Goal: Task Accomplishment & Management: Manage account settings

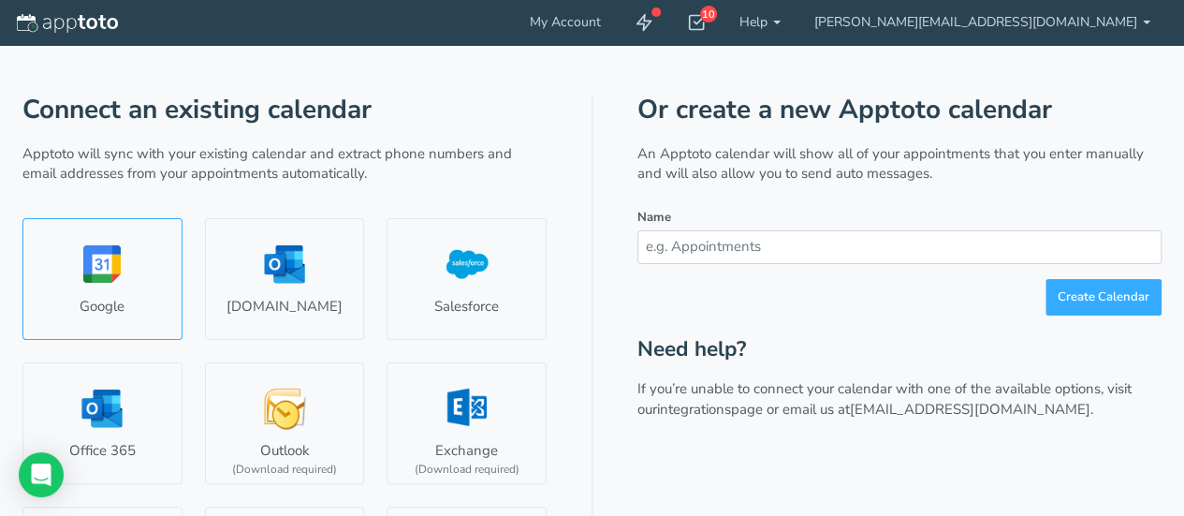
click at [90, 297] on link "Google" at bounding box center [102, 279] width 160 height 122
select select "number:57168"
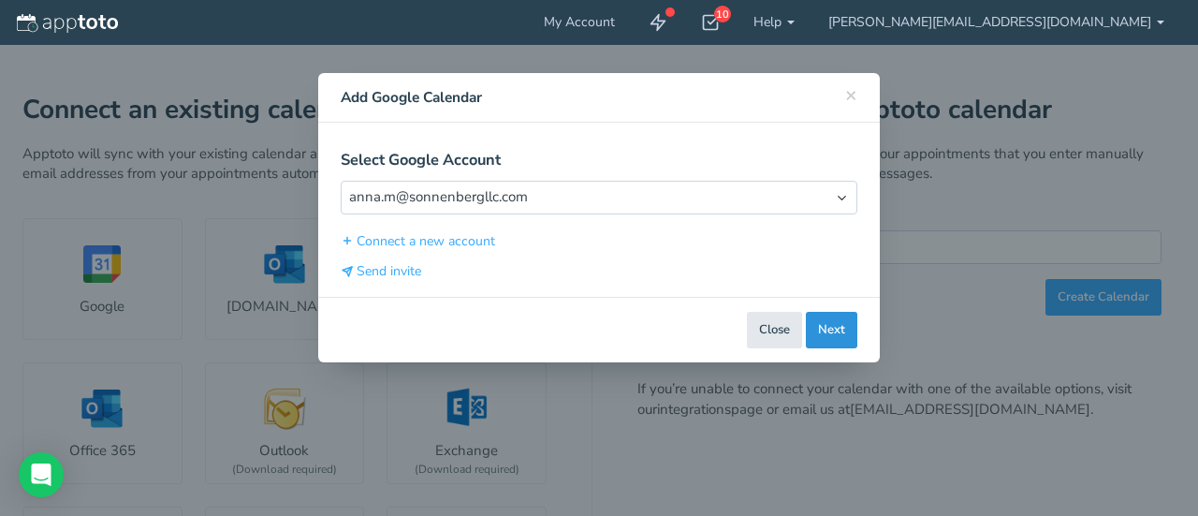
click at [843, 318] on button "Next" at bounding box center [831, 330] width 51 height 36
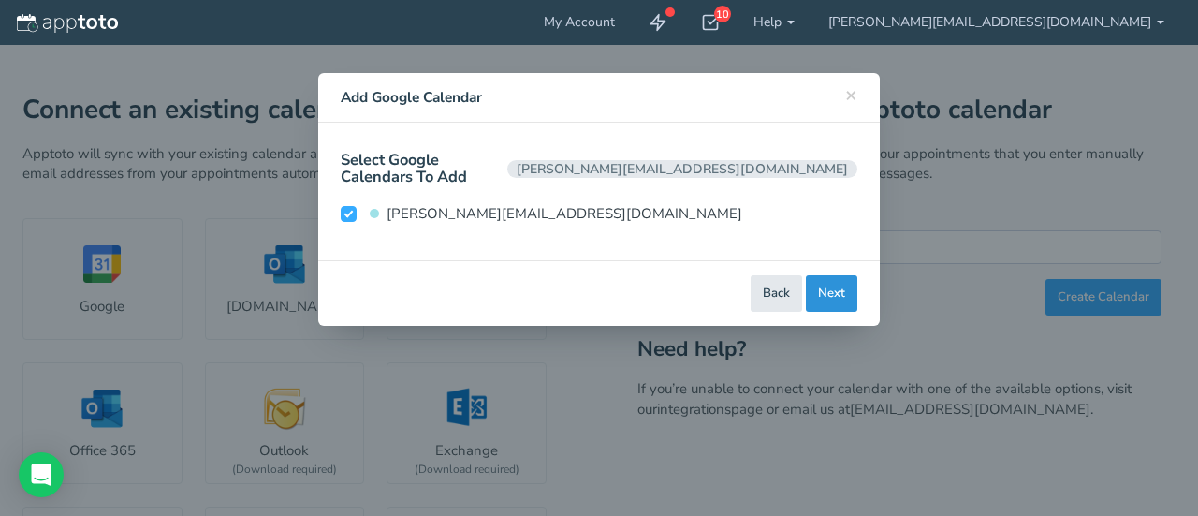
click at [821, 275] on button "Next" at bounding box center [831, 293] width 51 height 36
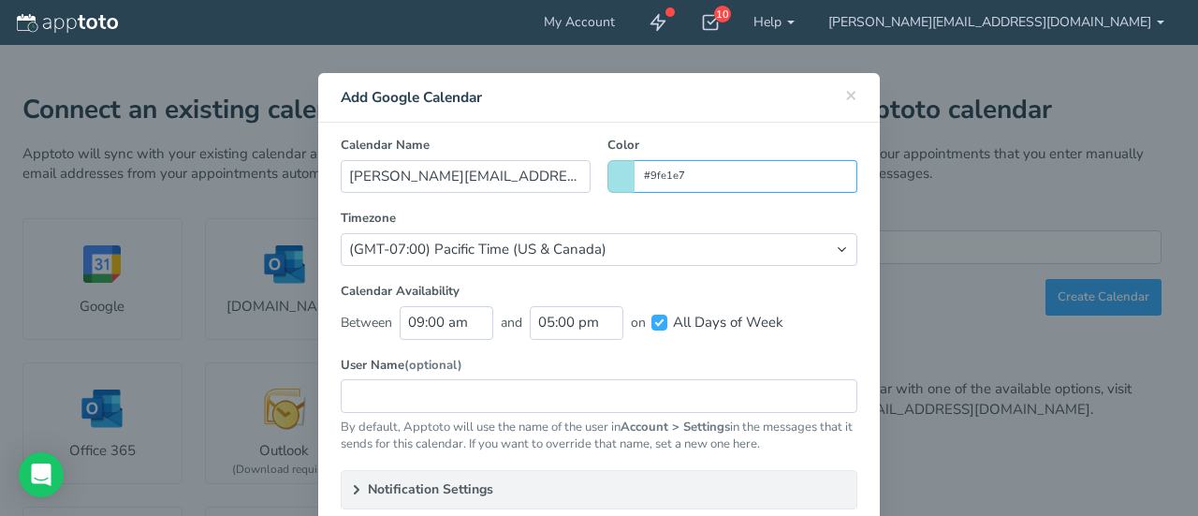
click at [659, 175] on input "#9fe1e7" at bounding box center [746, 176] width 223 height 33
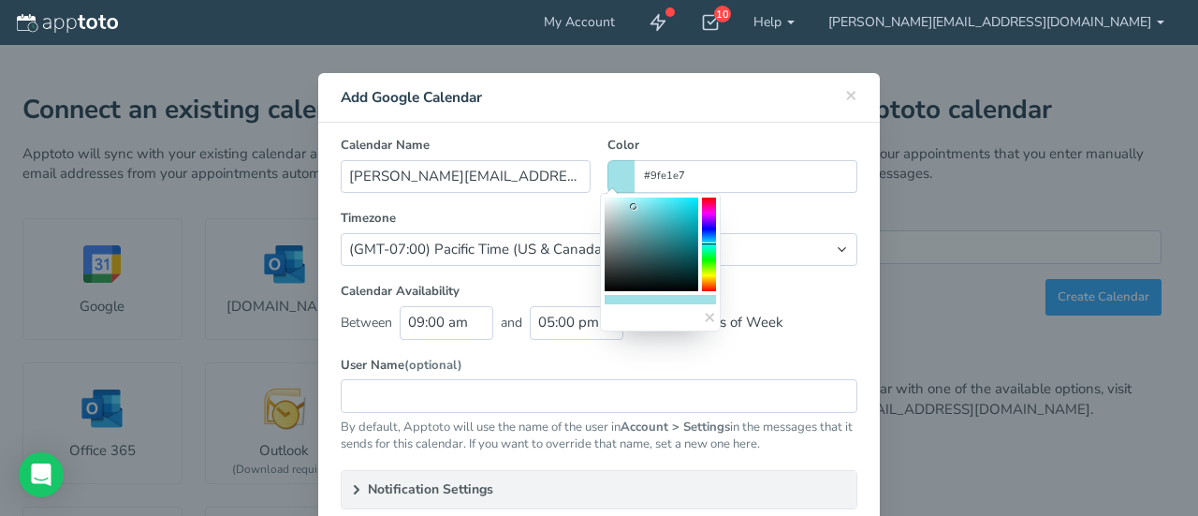
click at [633, 119] on div "× Close Add Google Calendar" at bounding box center [599, 98] width 562 height 50
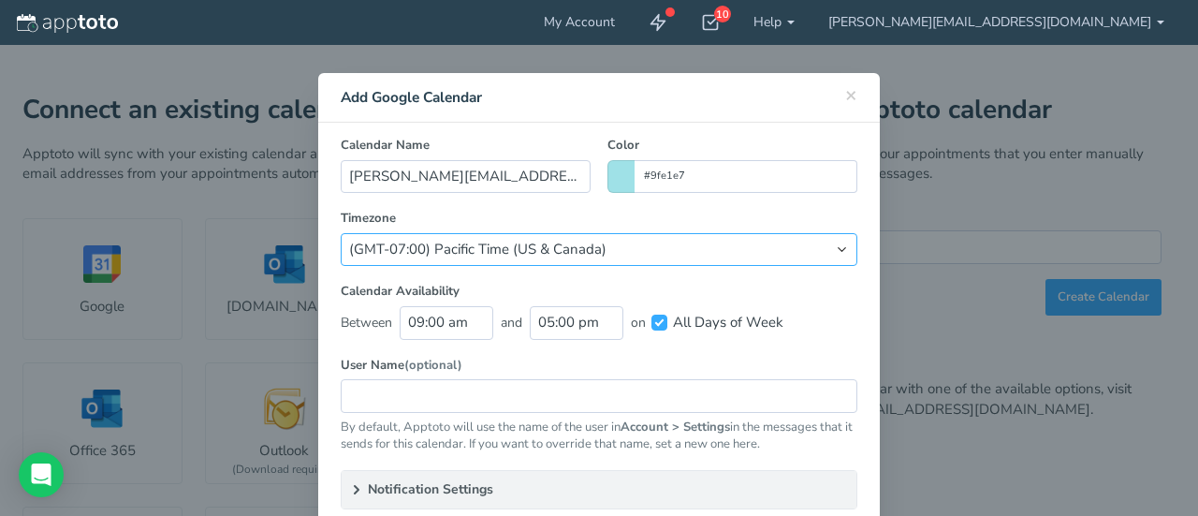
click at [505, 248] on select "(Default) America/Los_Angeles (GMT-10:00) [US_STATE] (GMT-08:00) [US_STATE] (GM…" at bounding box center [599, 249] width 517 height 33
select select "string:[GEOGRAPHIC_DATA]/[GEOGRAPHIC_DATA]"
click at [341, 233] on select "(Default) America/Los_Angeles (GMT-10:00) [US_STATE] (GMT-08:00) [US_STATE] (GM…" at bounding box center [599, 249] width 517 height 33
click at [406, 394] on input "text" at bounding box center [599, 395] width 517 height 33
type input "a"
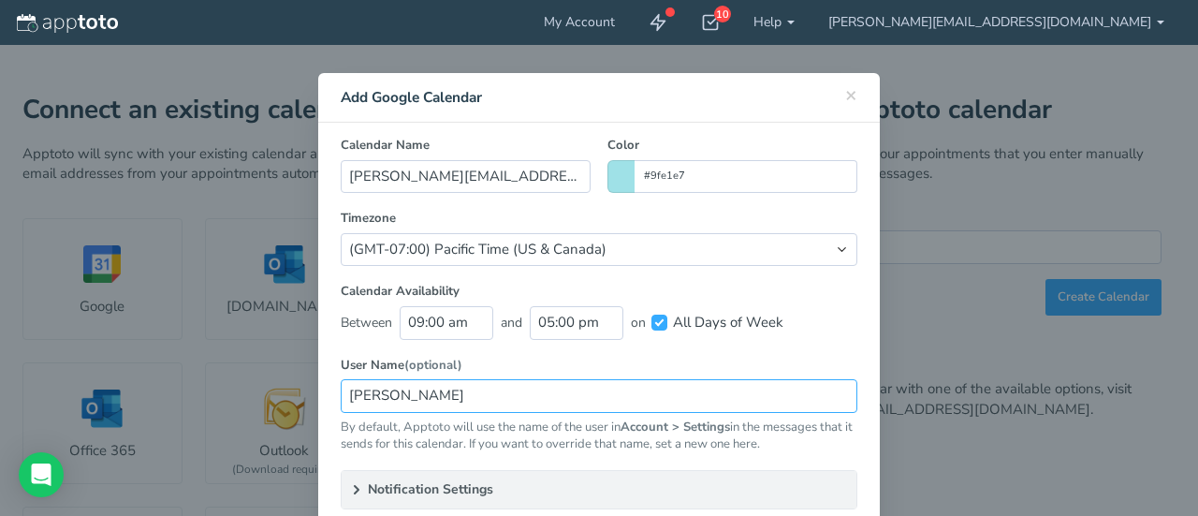
scroll to position [129, 0]
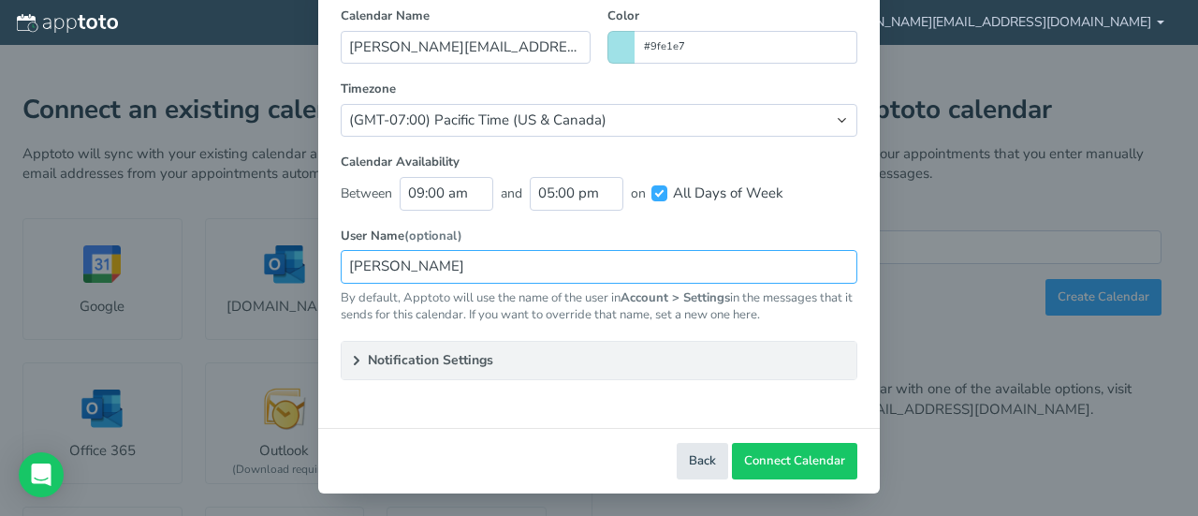
type input "[PERSON_NAME]"
click at [349, 357] on icon at bounding box center [356, 360] width 15 height 15
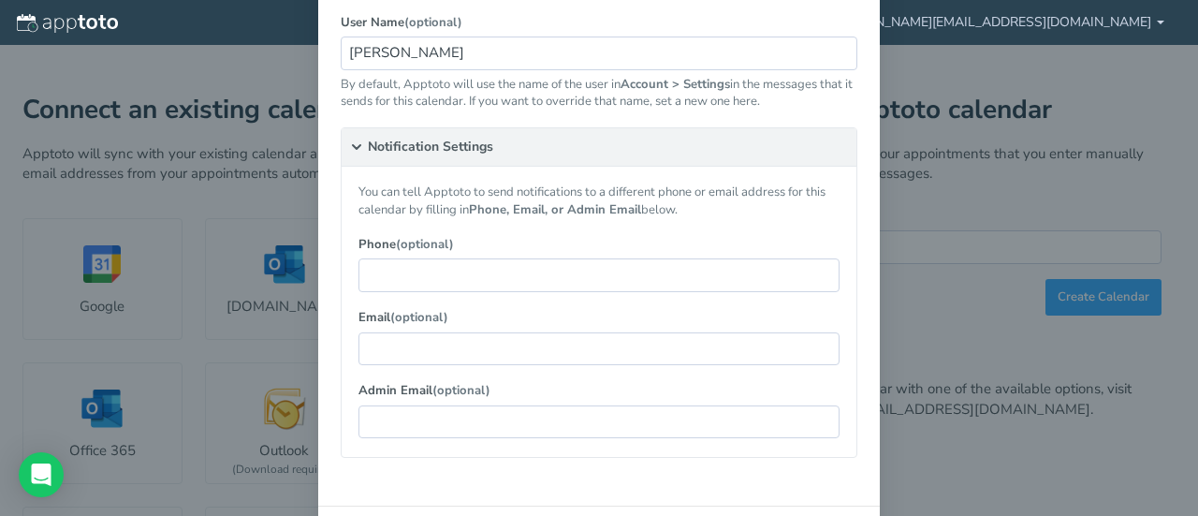
scroll to position [366, 0]
